Goal: Register for event/course

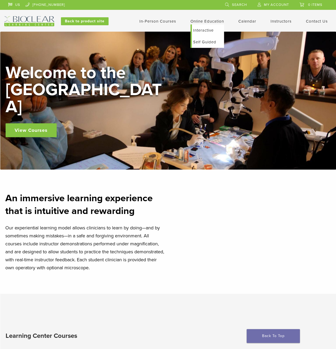
click at [211, 43] on link "Self Guided" at bounding box center [208, 42] width 32 height 12
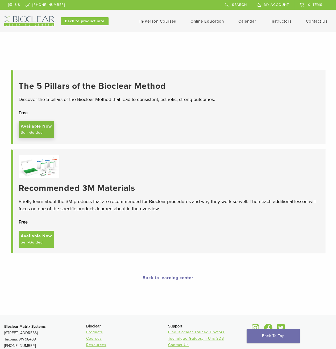
click at [37, 128] on span "Available Now" at bounding box center [36, 126] width 31 height 6
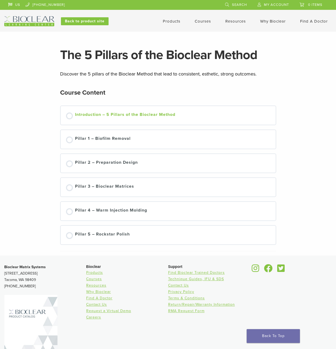
click at [88, 116] on div "Introduction – 5 Pillars of the Bioclear Method" at bounding box center [125, 115] width 100 height 8
click at [85, 113] on div "Introduction – 5 Pillars of the Bioclear Method" at bounding box center [125, 115] width 100 height 8
click at [74, 141] on link "Pillar 1 – Biofilm Removal" at bounding box center [168, 139] width 204 height 8
click at [113, 162] on div "Pillar 2 – Preparation Design" at bounding box center [106, 163] width 63 height 8
click at [113, 189] on div "Pillar 3 – Bioclear Matrices" at bounding box center [104, 187] width 59 height 8
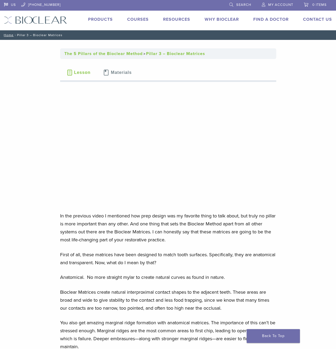
click at [135, 21] on link "Courses" at bounding box center [138, 19] width 22 height 5
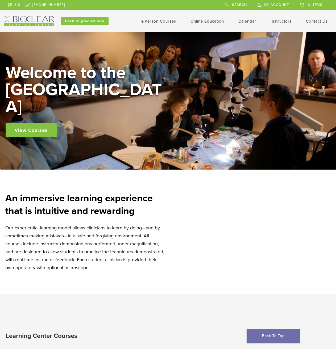
click at [34, 123] on link "View Courses" at bounding box center [31, 130] width 51 height 14
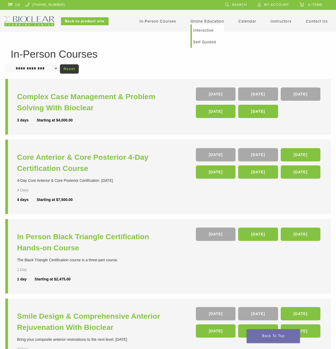
click at [210, 20] on link "Online Education" at bounding box center [207, 21] width 34 height 5
click at [208, 29] on link "Interactive" at bounding box center [208, 30] width 32 height 12
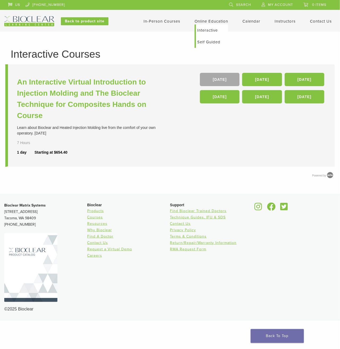
click at [208, 41] on link "Self Guided" at bounding box center [212, 42] width 32 height 12
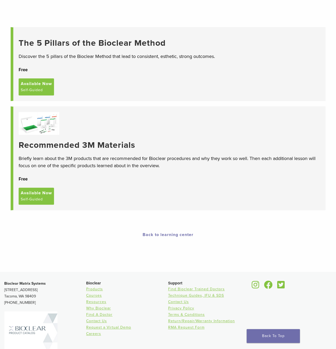
scroll to position [12, 0]
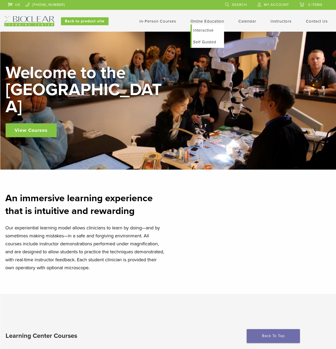
click at [206, 31] on link "Interactive" at bounding box center [208, 30] width 32 height 12
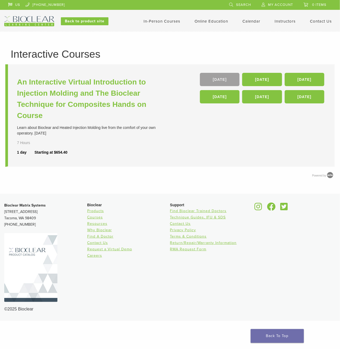
click at [226, 82] on link "[DATE]" at bounding box center [220, 79] width 40 height 13
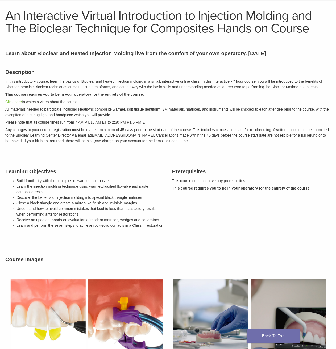
scroll to position [27, 0]
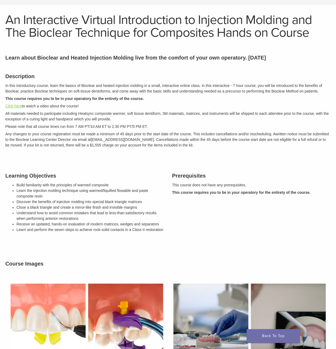
click at [19, 104] on link "Click here" at bounding box center [13, 106] width 16 height 4
